Goal: Information Seeking & Learning: Learn about a topic

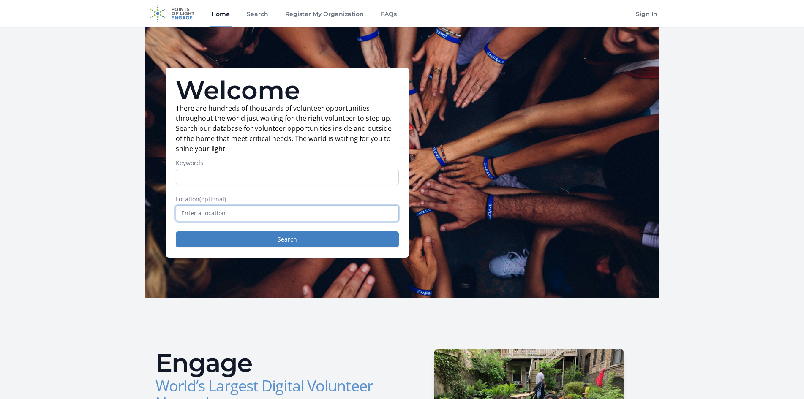
click at [266, 220] on input "text" at bounding box center [287, 213] width 223 height 16
type input "g"
type input "b"
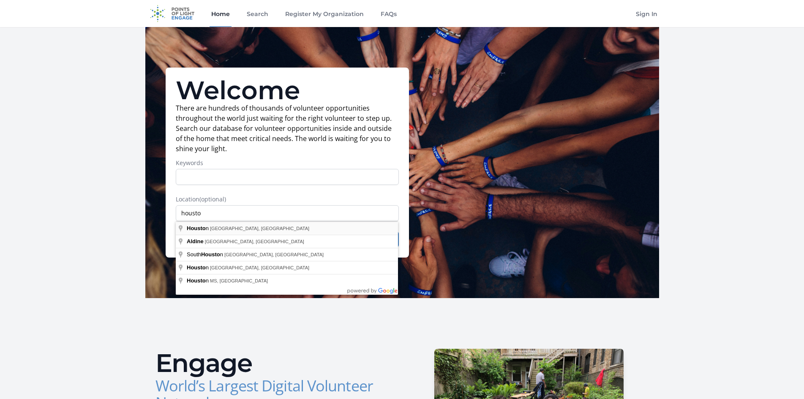
type input "Houston, TX, USA"
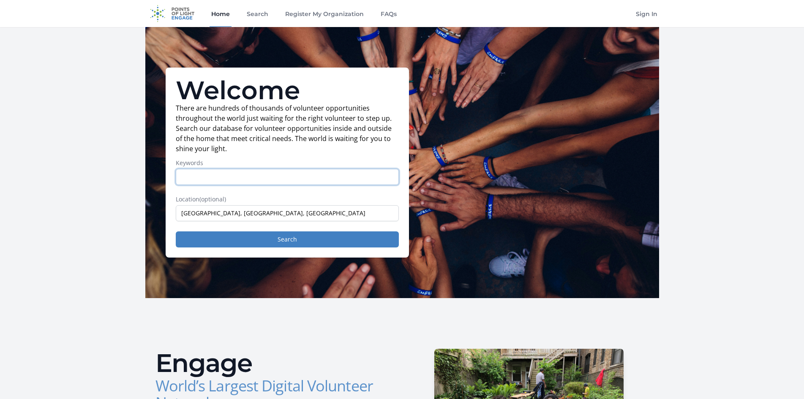
click at [206, 180] on input "Keywords" at bounding box center [287, 177] width 223 height 16
type input "volunteer"
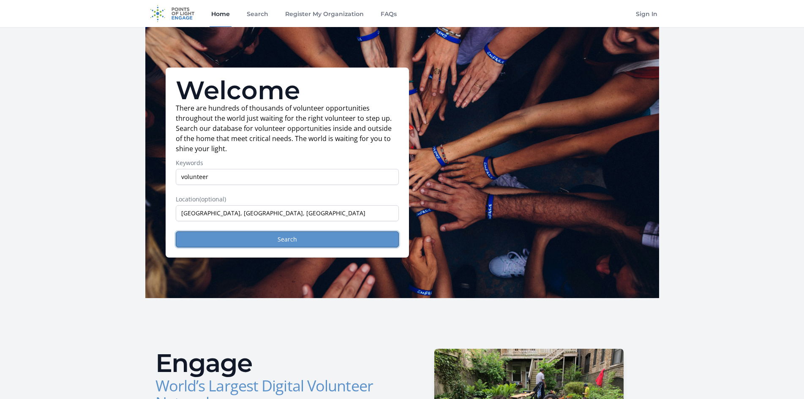
click at [201, 245] on button "Search" at bounding box center [287, 239] width 223 height 16
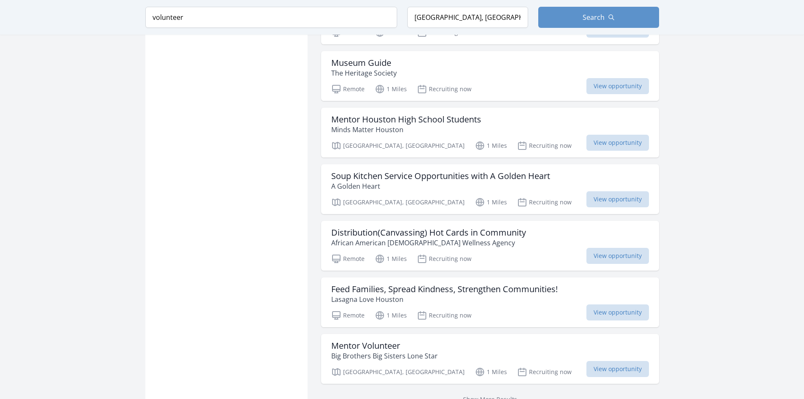
scroll to position [902, 0]
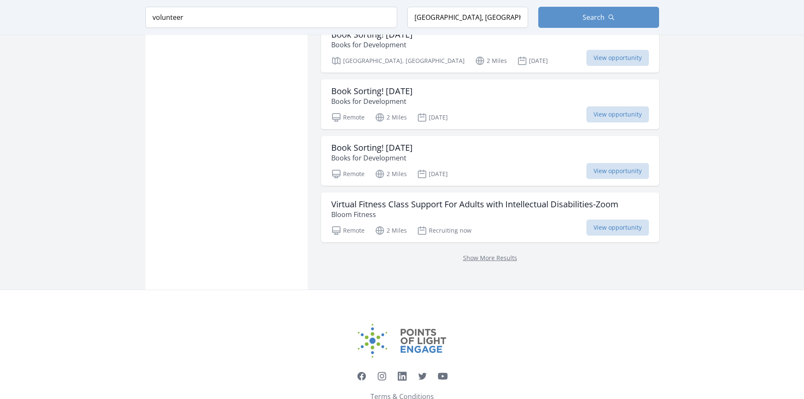
scroll to position [2185, 0]
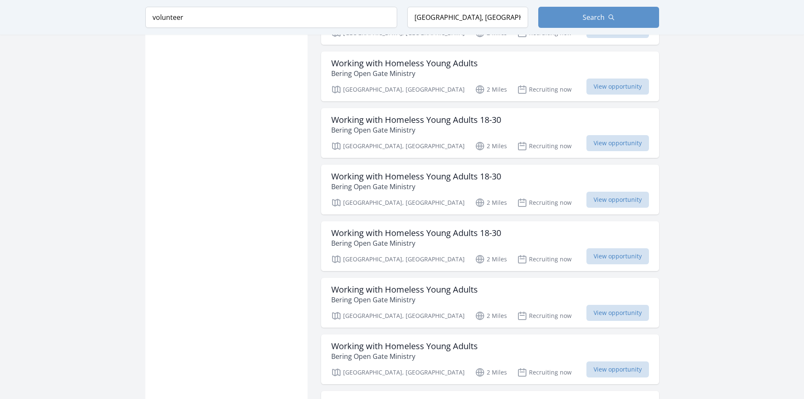
scroll to position [2960, 0]
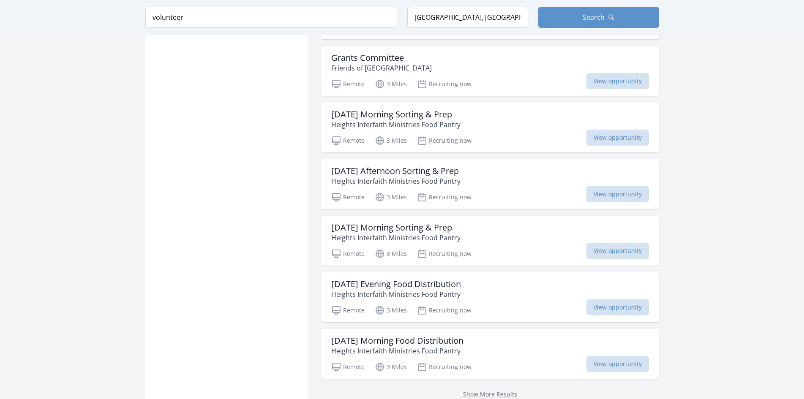
scroll to position [4353, 0]
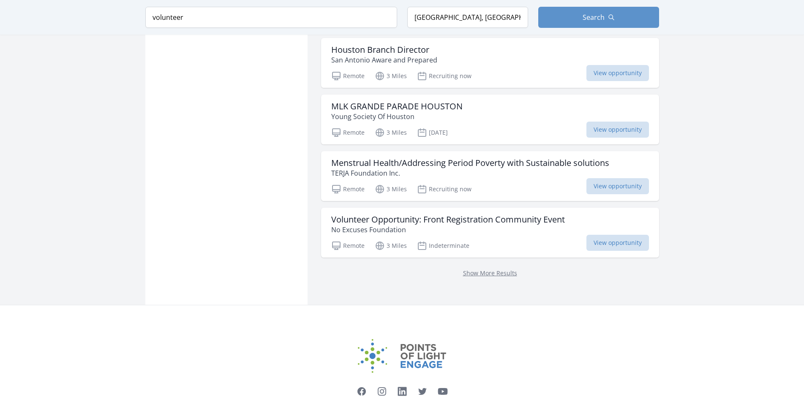
scroll to position [5620, 0]
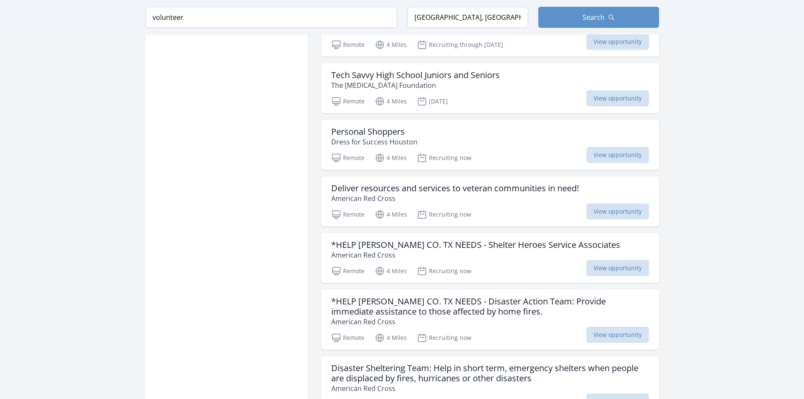
scroll to position [6559, 0]
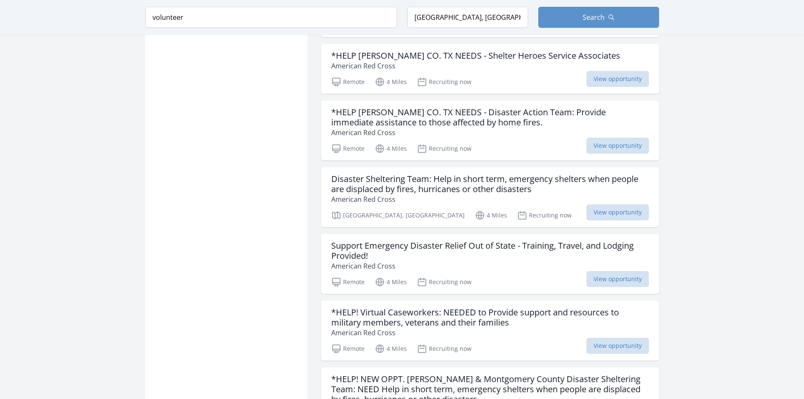
scroll to position [6783, 0]
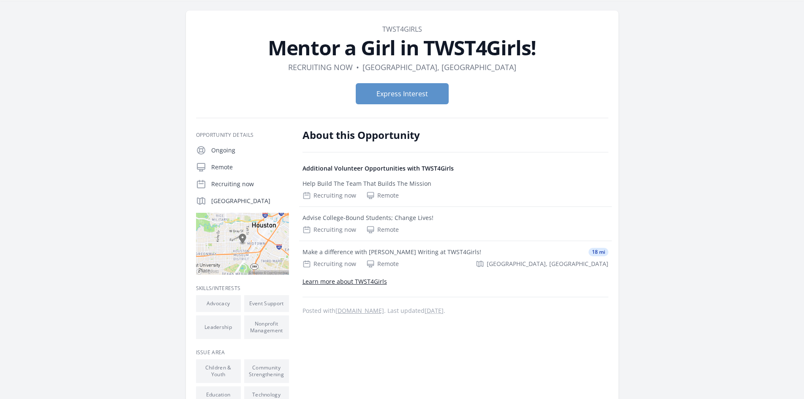
scroll to position [27, 0]
click at [433, 166] on h4 "Additional Volunteer Opportunities with TWST4Girls" at bounding box center [455, 167] width 306 height 8
click at [338, 196] on div "Recruiting now" at bounding box center [329, 194] width 54 height 8
